Goal: Transaction & Acquisition: Subscribe to service/newsletter

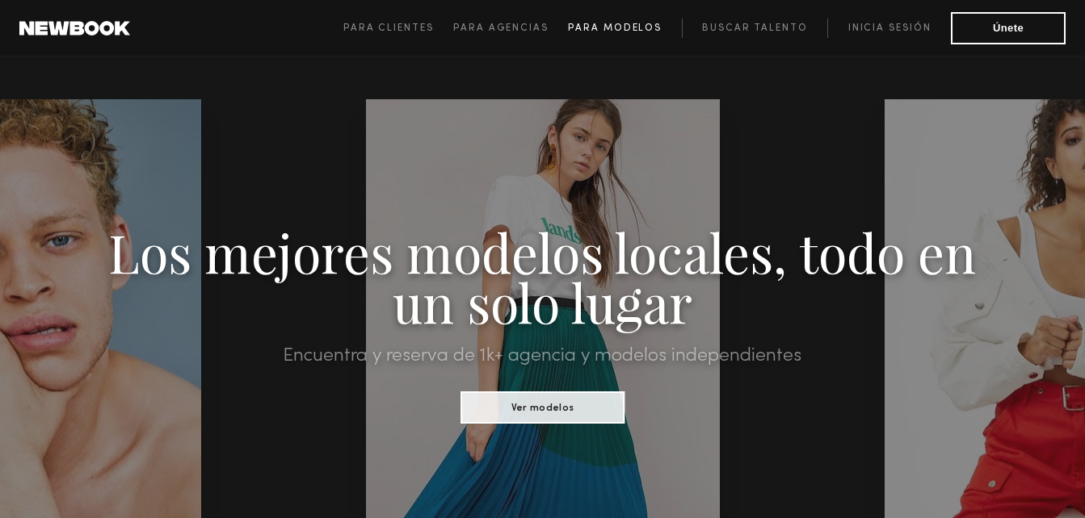
click at [633, 23] on span "Para modelos" at bounding box center [615, 28] width 94 height 10
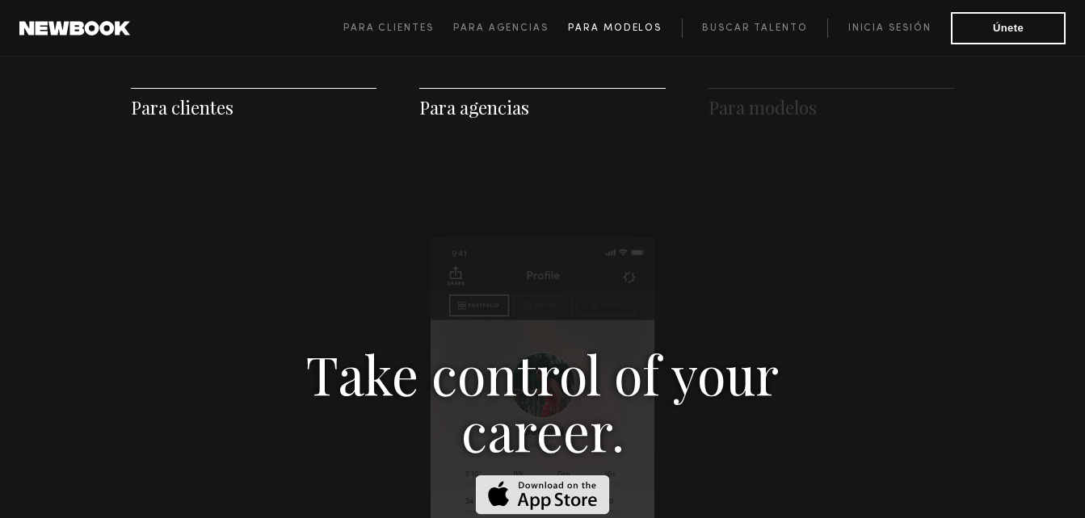
scroll to position [2324, 0]
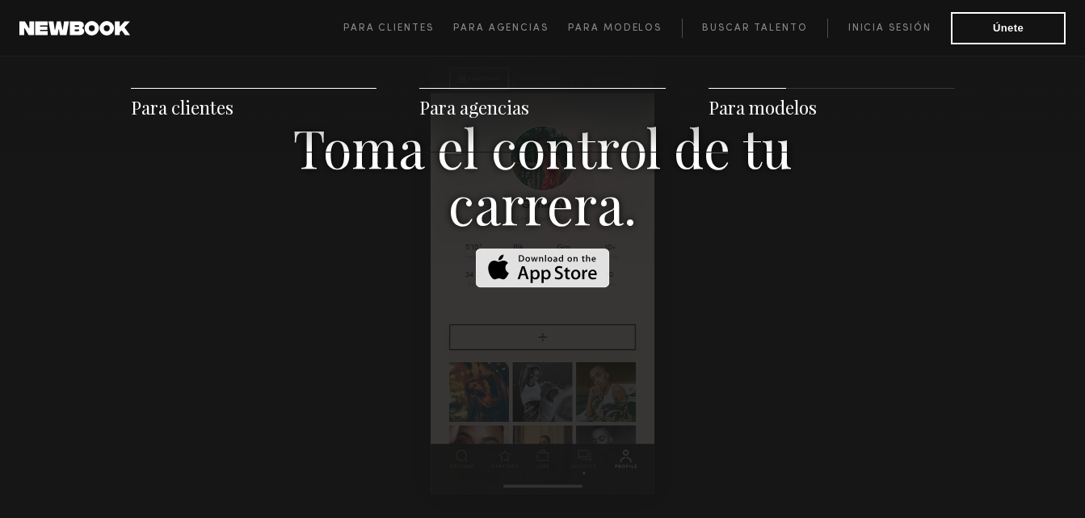
click at [392, 301] on div "Toma el control de tu carrera." at bounding box center [542, 253] width 700 height 268
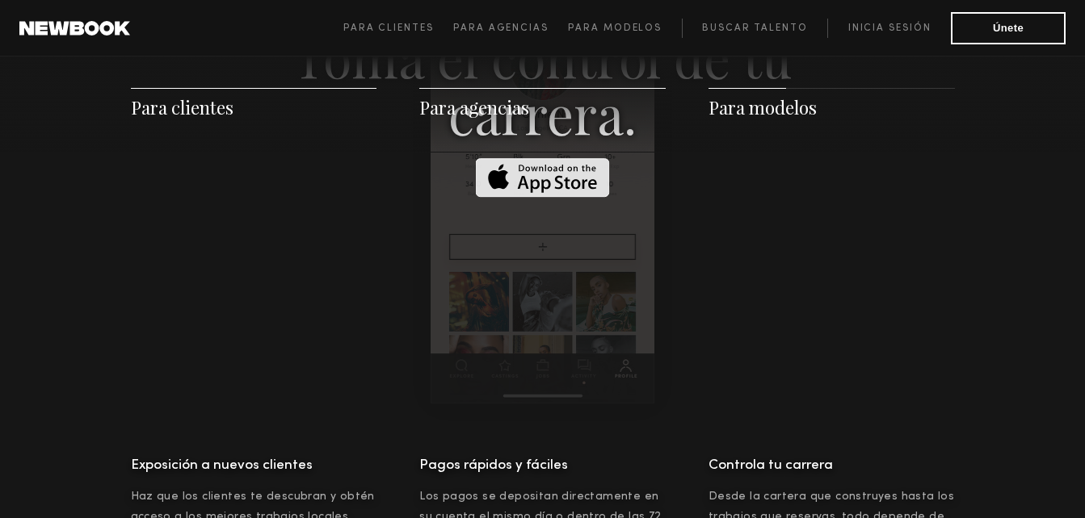
click at [392, 301] on div "Toma el control de tu carrera." at bounding box center [543, 162] width 824 height 483
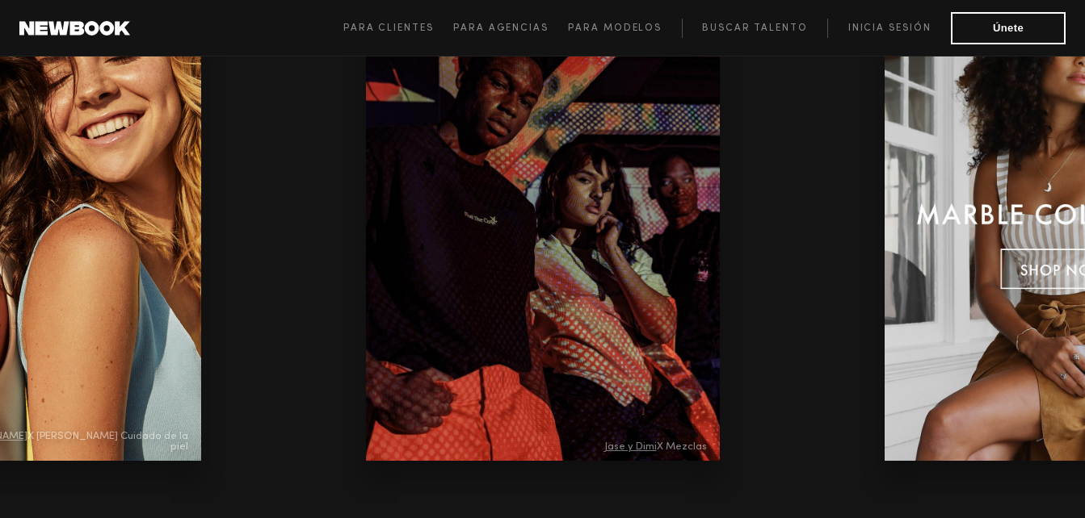
scroll to position [3477, 0]
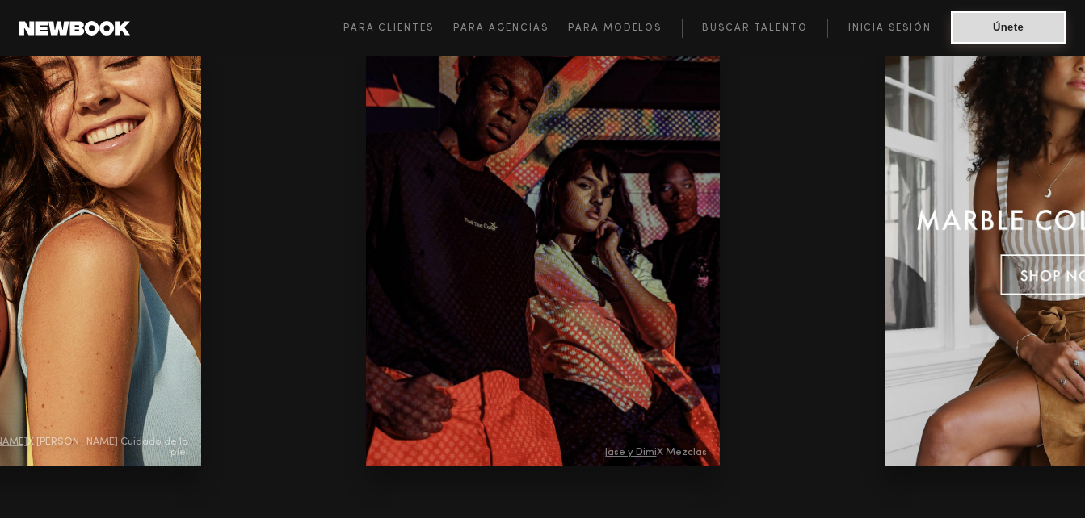
click at [984, 40] on button "Únete" at bounding box center [1007, 27] width 115 height 32
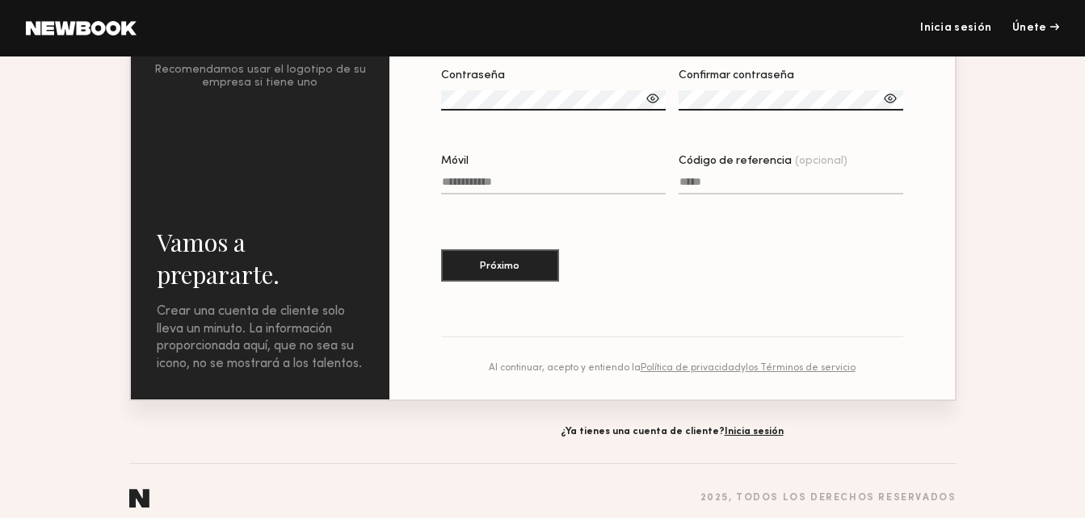
scroll to position [271, 0]
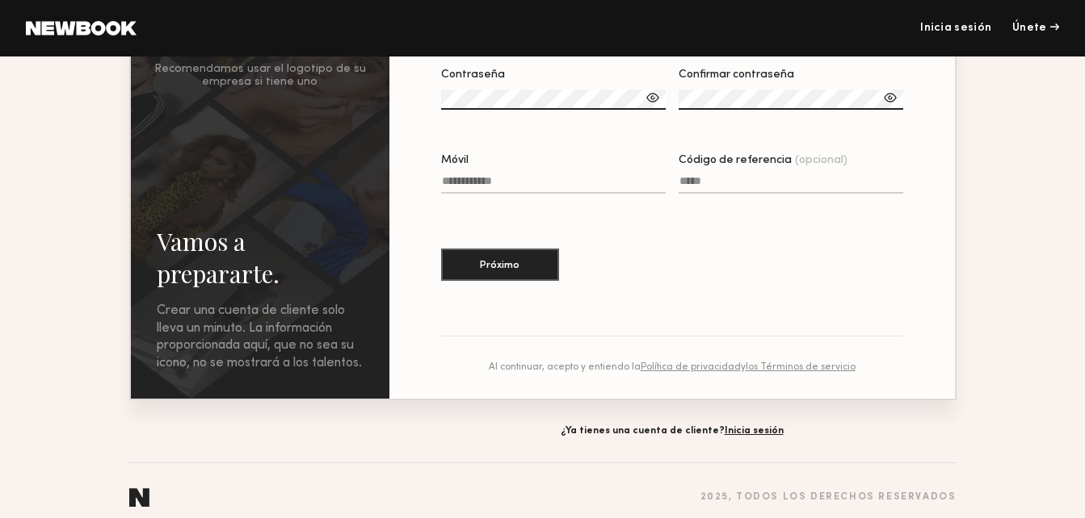
click at [742, 246] on section "Nombre Apellido Correo electrónico Contraseña Confirmar contraseña Móvil Código…" at bounding box center [672, 115] width 462 height 363
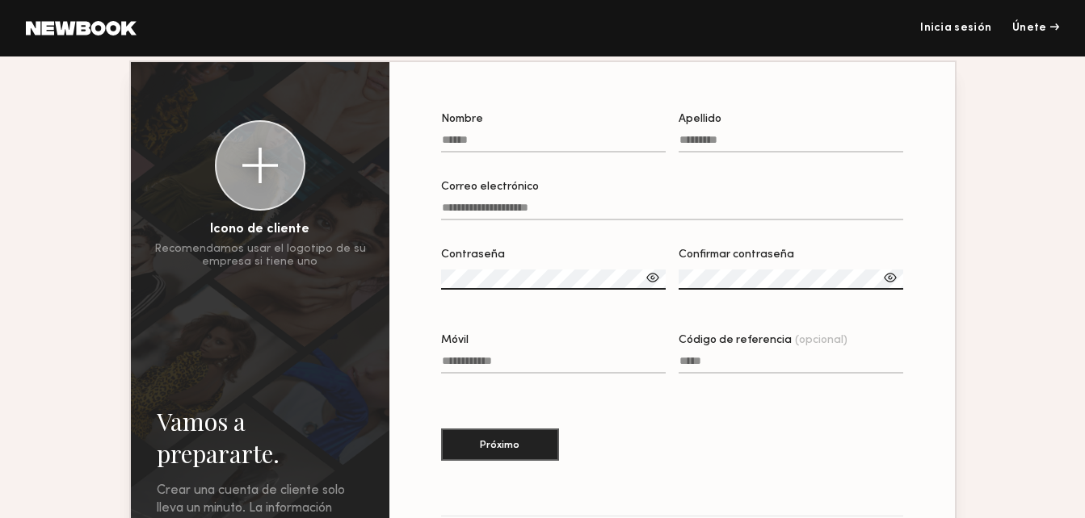
scroll to position [0, 0]
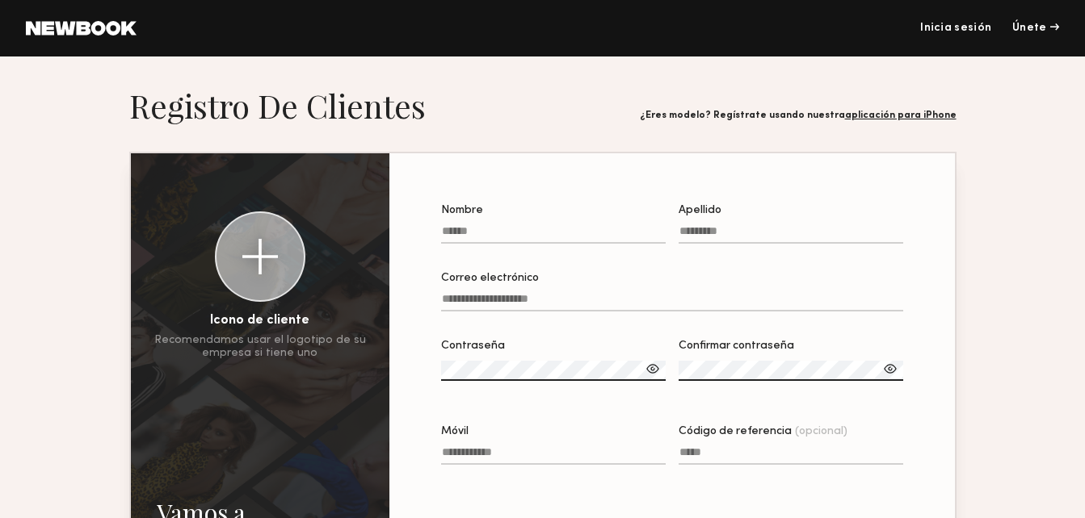
click at [896, 117] on link "aplicación para iPhone" at bounding box center [900, 116] width 111 height 10
